Goal: Task Accomplishment & Management: Complete application form

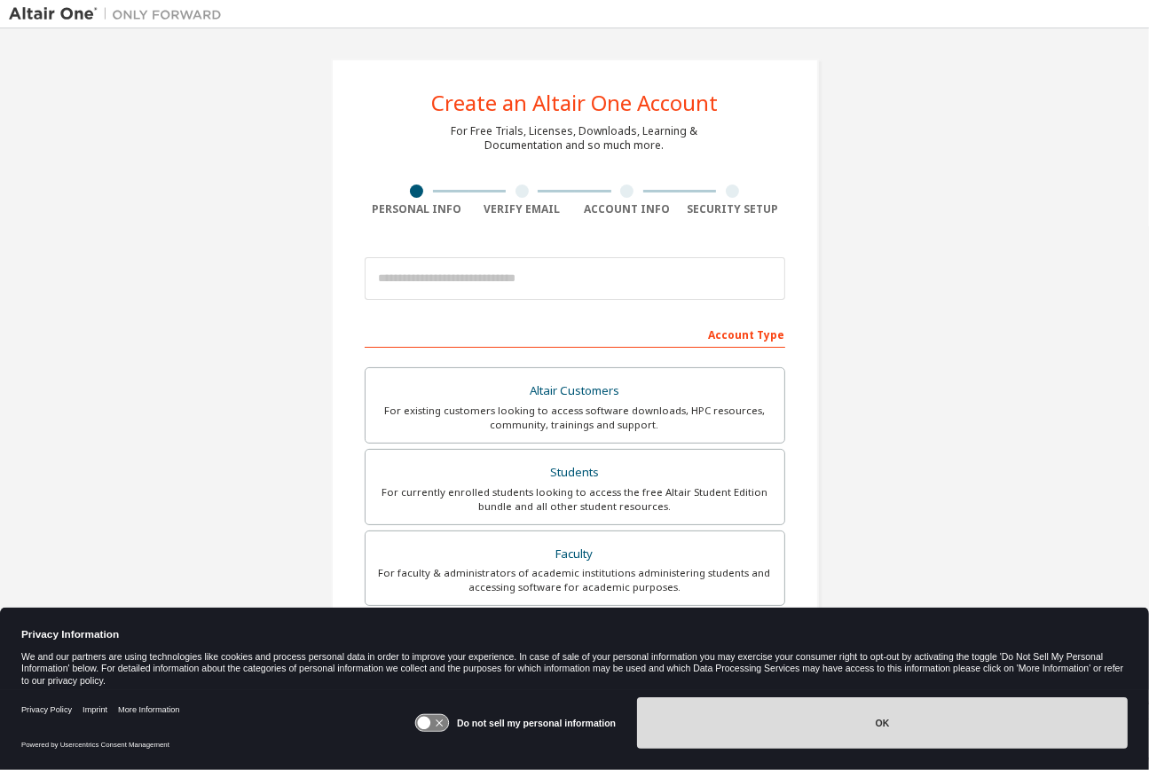
click at [908, 722] on button "OK" at bounding box center [882, 722] width 491 height 51
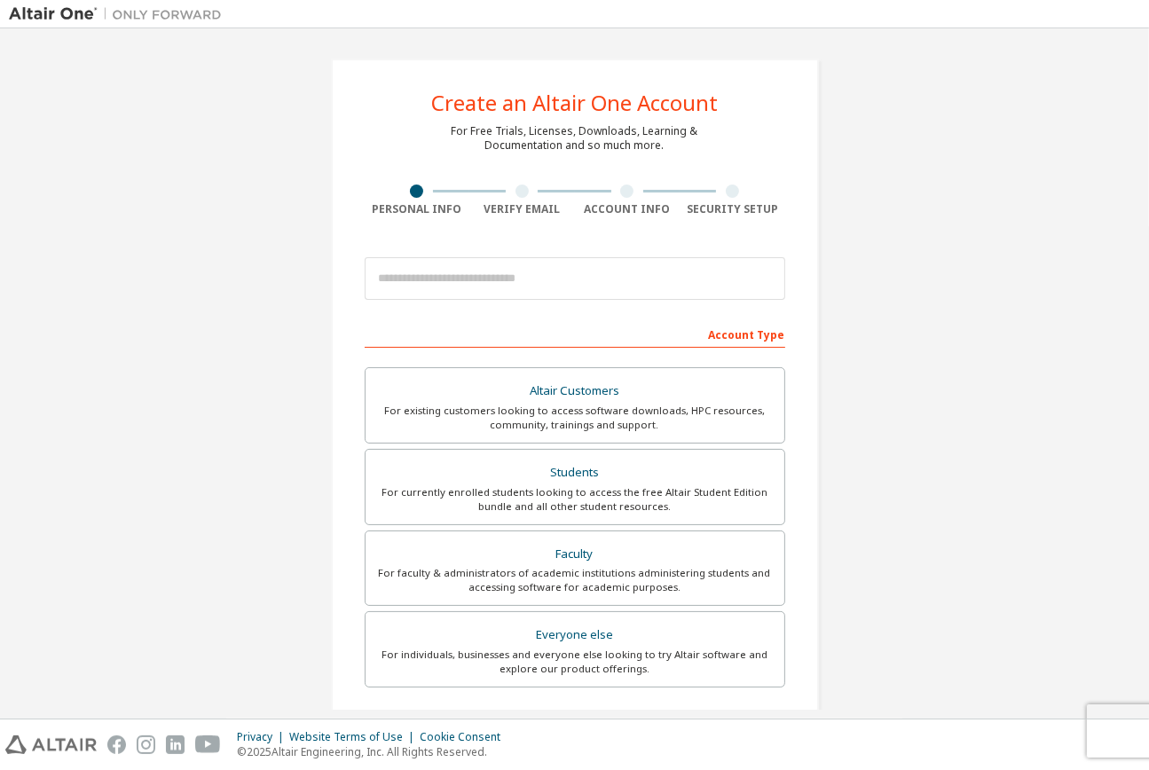
click at [1046, 421] on div "Create an Altair One Account For Free Trials, Licenses, Downloads, Learning & D…" at bounding box center [574, 507] width 1131 height 940
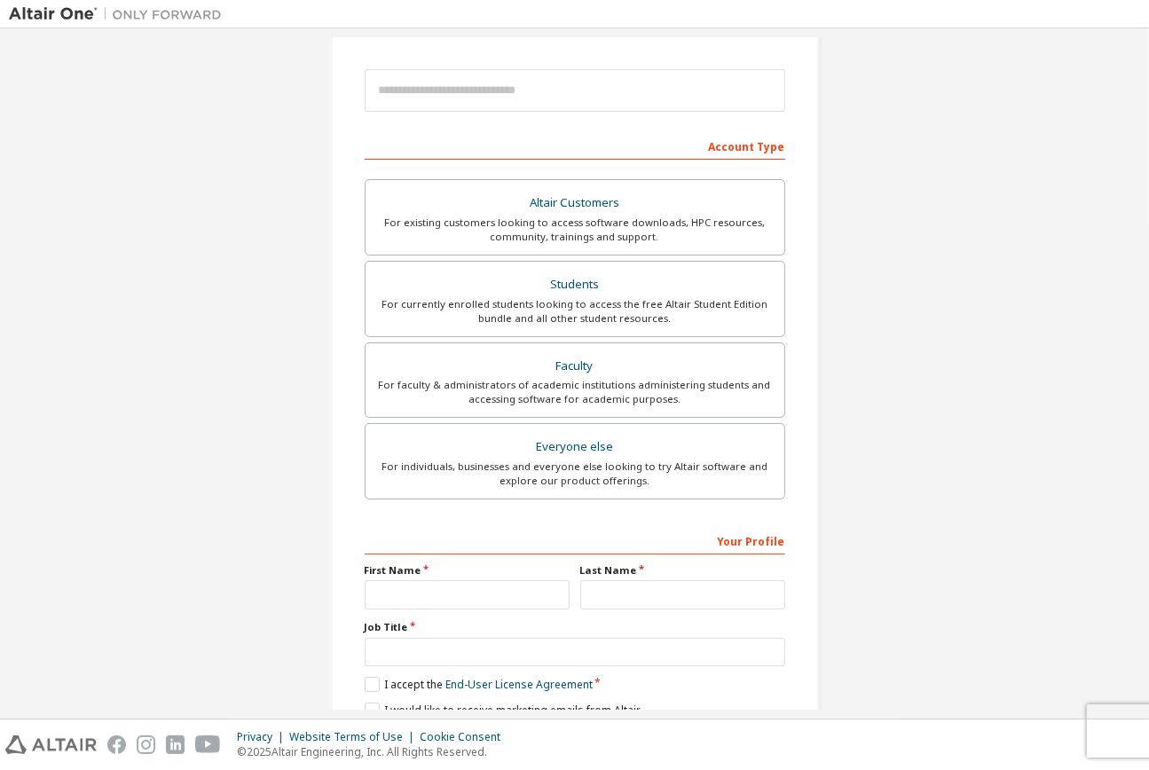
scroll to position [263, 0]
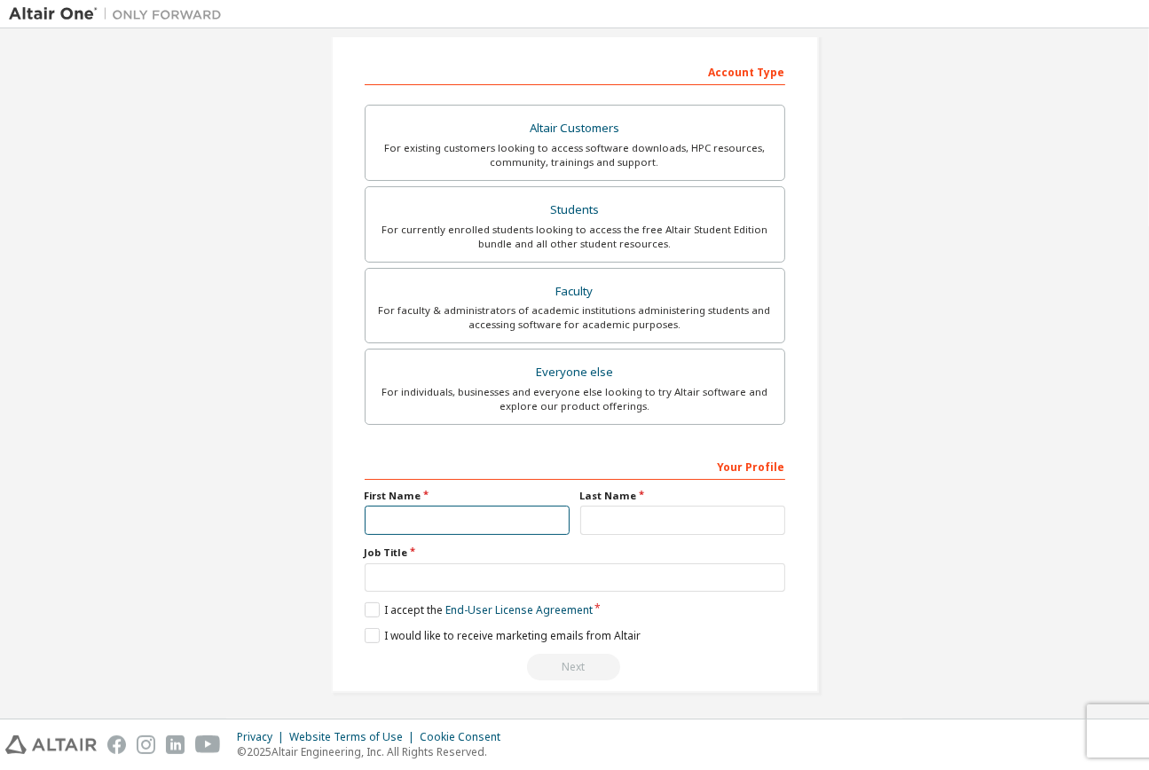
click at [514, 518] on input "text" at bounding box center [467, 520] width 205 height 29
click at [604, 522] on input "text" at bounding box center [682, 520] width 205 height 29
click at [883, 516] on div "Create an Altair One Account For Free Trials, Licenses, Downloads, Learning & D…" at bounding box center [574, 245] width 1131 height 940
drag, startPoint x: 417, startPoint y: 521, endPoint x: 442, endPoint y: 521, distance: 24.8
click at [417, 521] on input "text" at bounding box center [467, 520] width 205 height 29
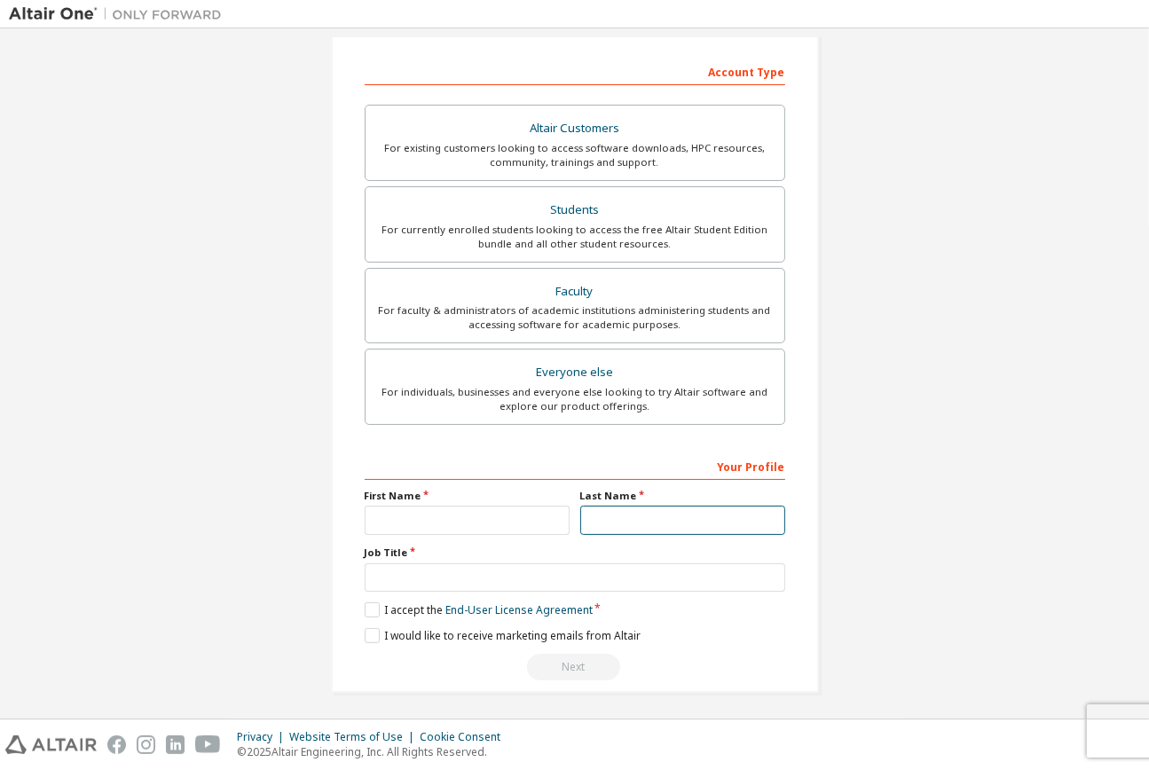
drag, startPoint x: 632, startPoint y: 519, endPoint x: 980, endPoint y: 506, distance: 348.1
click at [632, 519] on input "text" at bounding box center [682, 520] width 205 height 29
click at [1012, 508] on div "Create an Altair One Account For Free Trials, Licenses, Downloads, Learning & D…" at bounding box center [574, 245] width 1131 height 940
